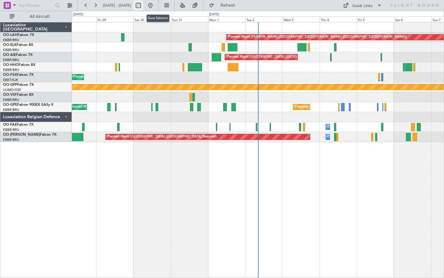
click at [143, 4] on button at bounding box center [138, 6] width 10 height 10
select select "8"
select select "2025"
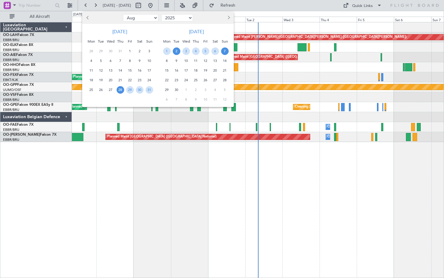
click at [175, 50] on span "2" at bounding box center [177, 51] width 8 height 8
click at [176, 71] on span "16" at bounding box center [177, 71] width 8 height 8
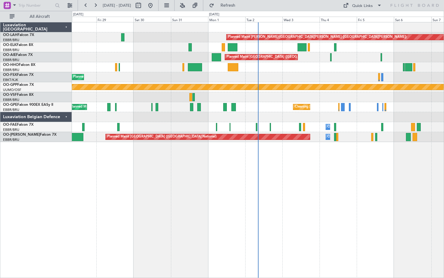
select select "9"
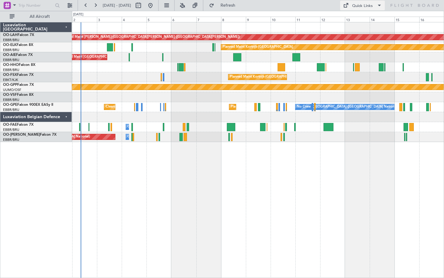
click at [358, 5] on div "Quick Links" at bounding box center [362, 6] width 21 height 6
click at [355, 33] on button "Crew Board" at bounding box center [362, 34] width 45 height 14
click at [121, 6] on span "[DATE] - [DATE]" at bounding box center [117, 5] width 28 height 5
click at [143, 6] on button at bounding box center [138, 6] width 10 height 10
select select "9"
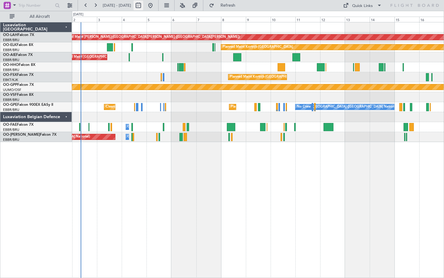
select select "2025"
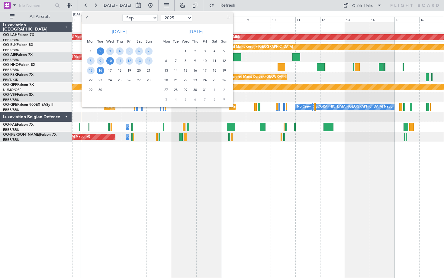
click at [109, 62] on span "10" at bounding box center [110, 61] width 8 height 8
click at [110, 81] on span "24" at bounding box center [110, 80] width 8 height 8
